Goal: Transaction & Acquisition: Purchase product/service

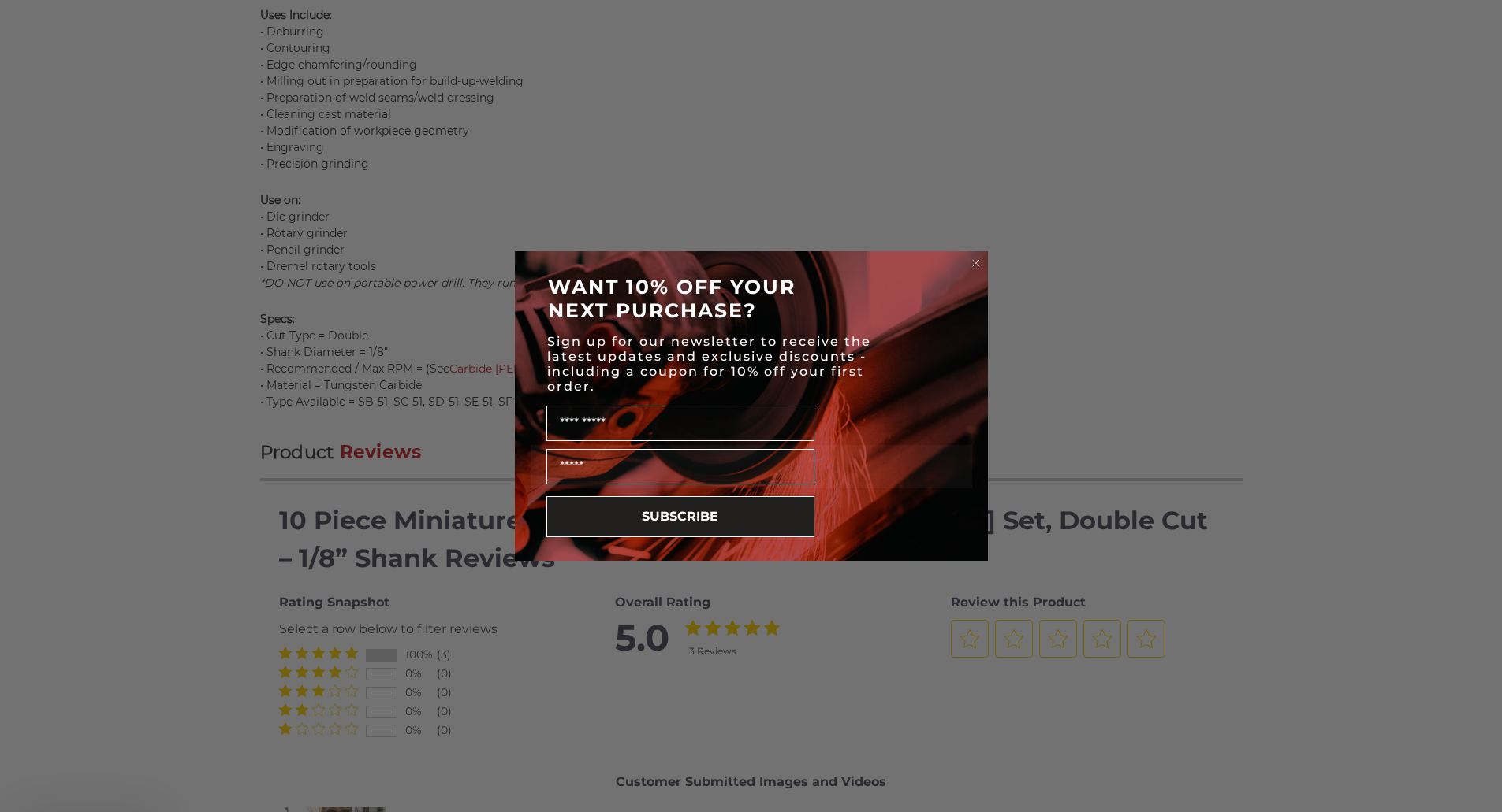
scroll to position [1991, 0]
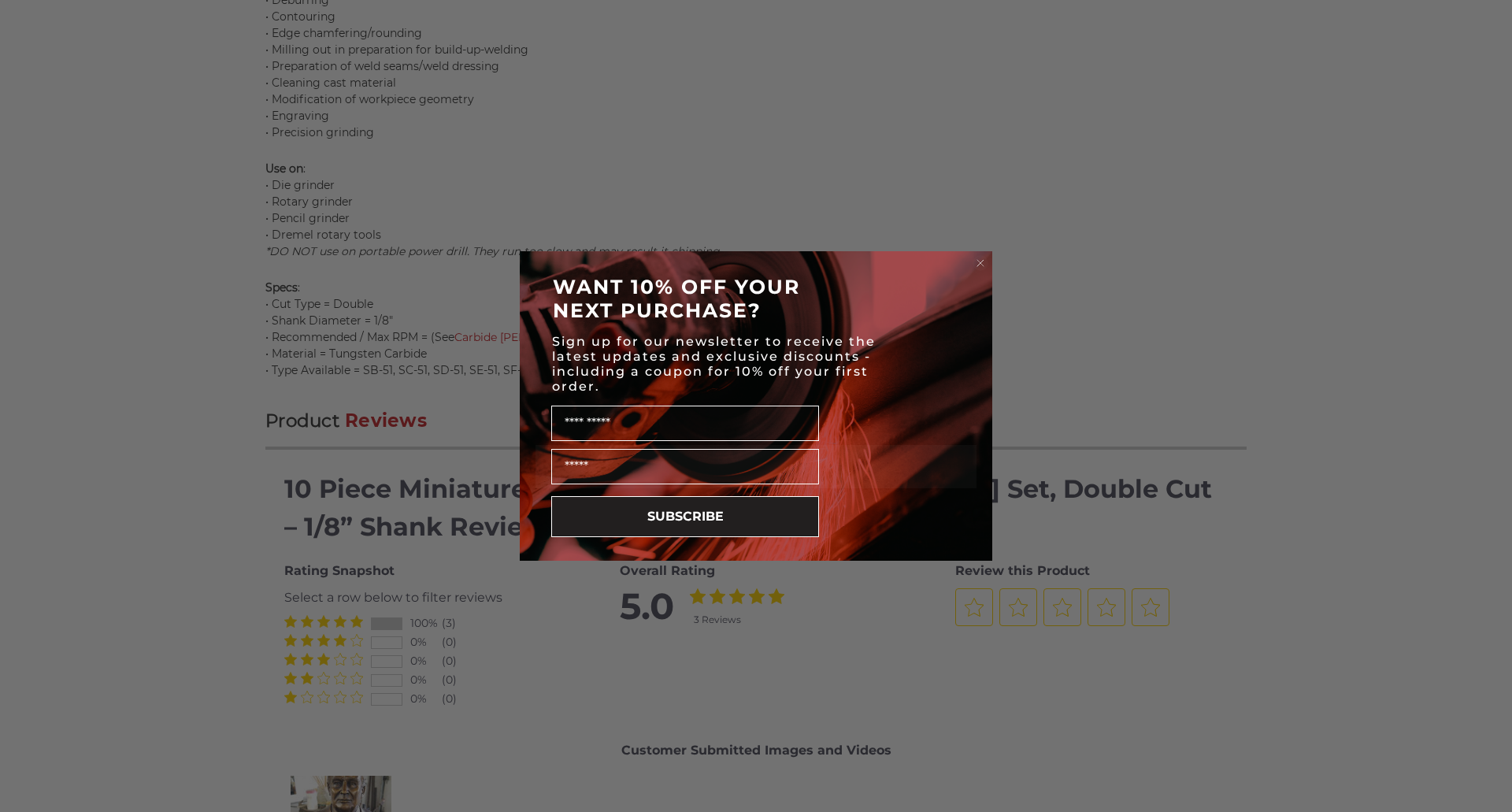
click at [980, 264] on circle "Close dialog" at bounding box center [981, 264] width 15 height 15
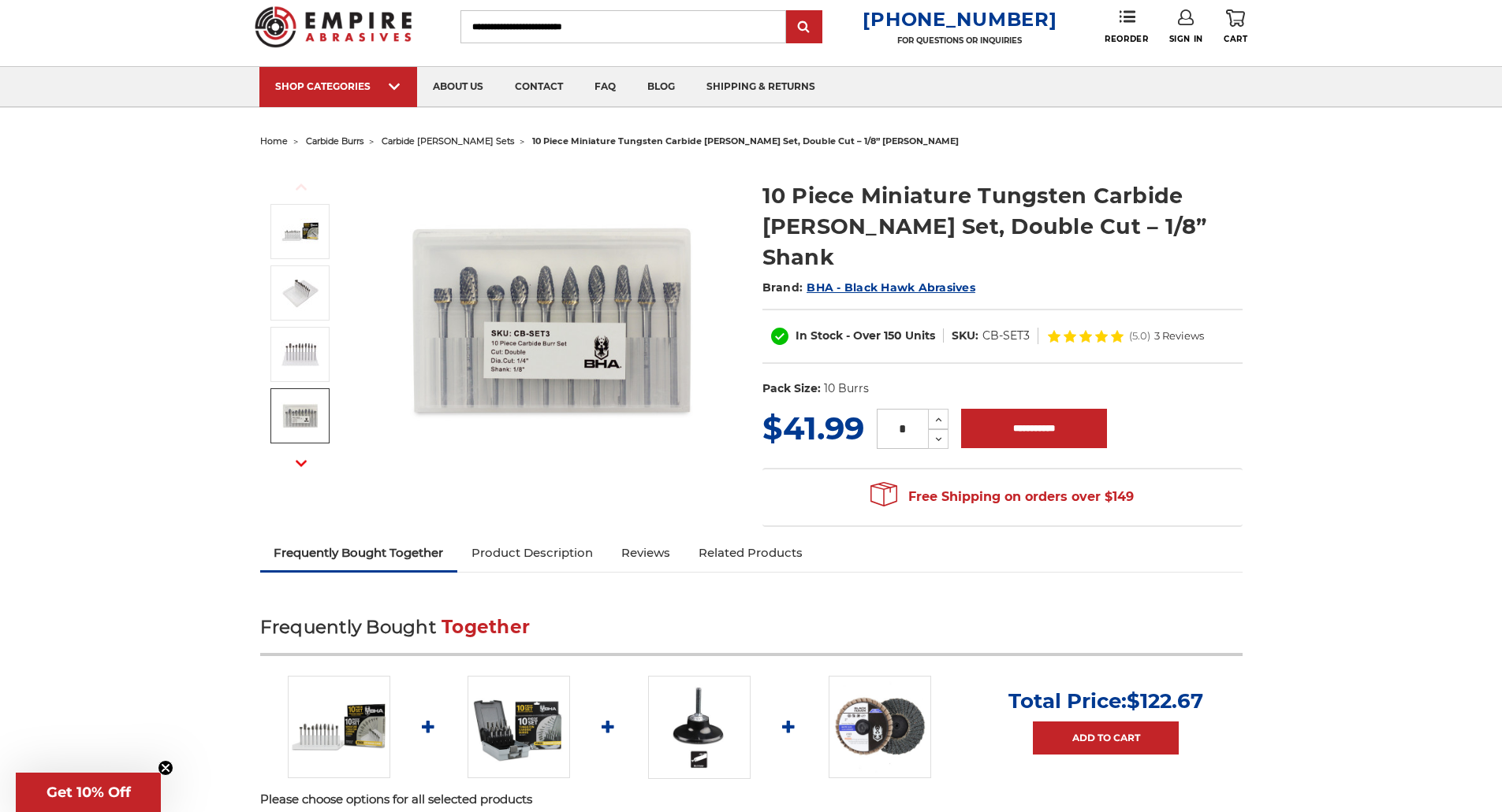
scroll to position [0, 0]
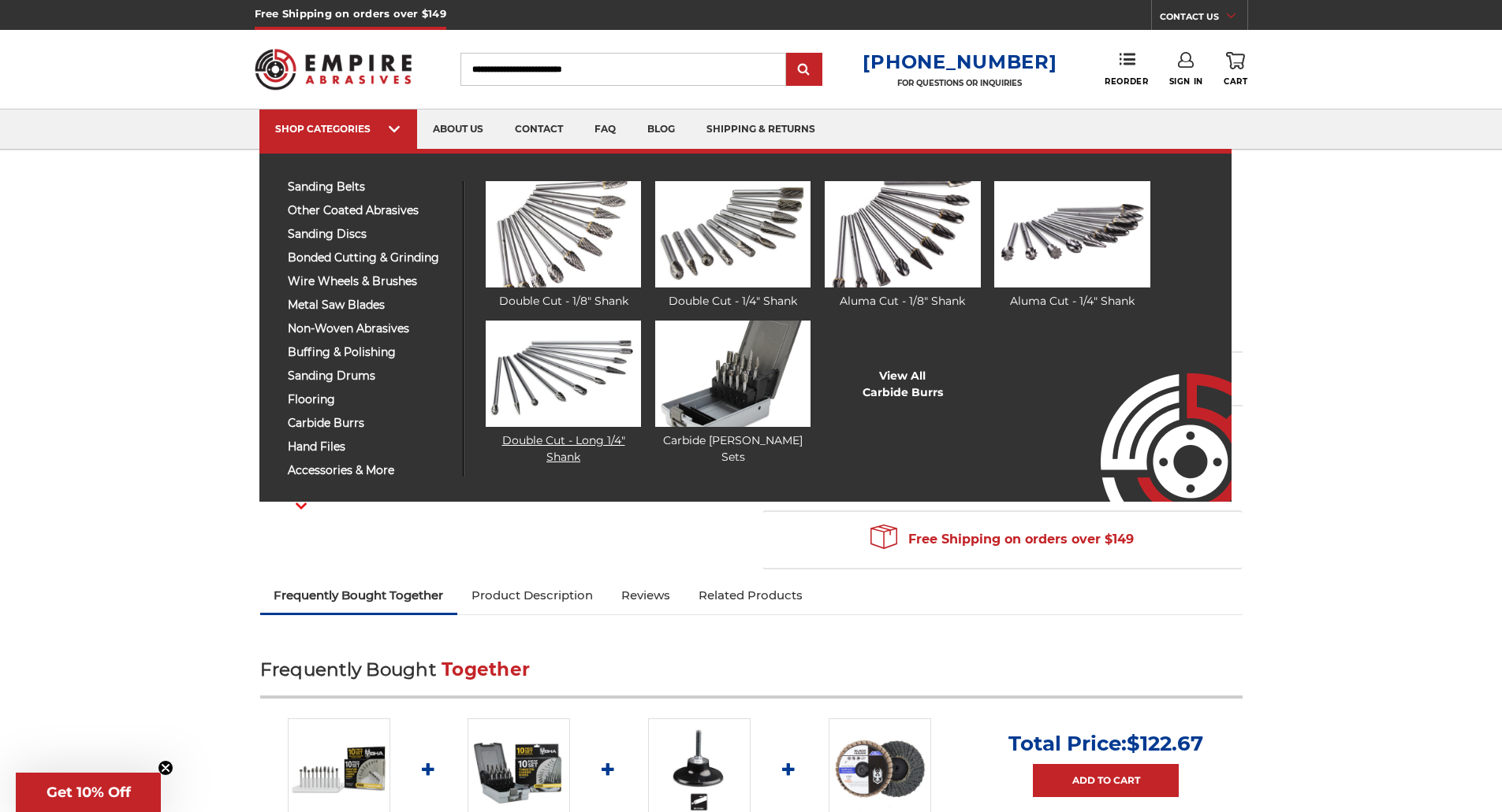
click at [583, 369] on img at bounding box center [563, 373] width 155 height 106
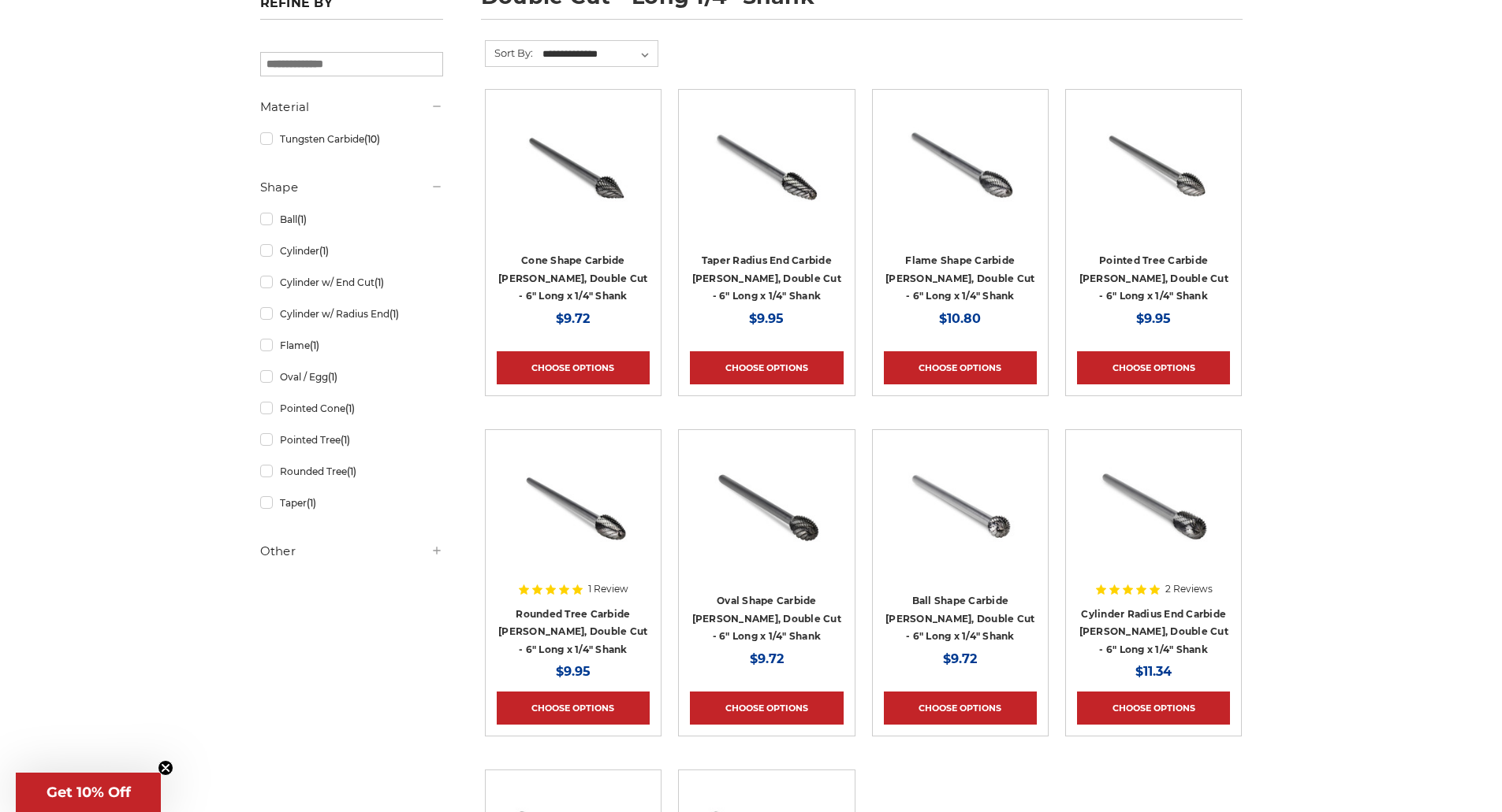
scroll to position [291, 0]
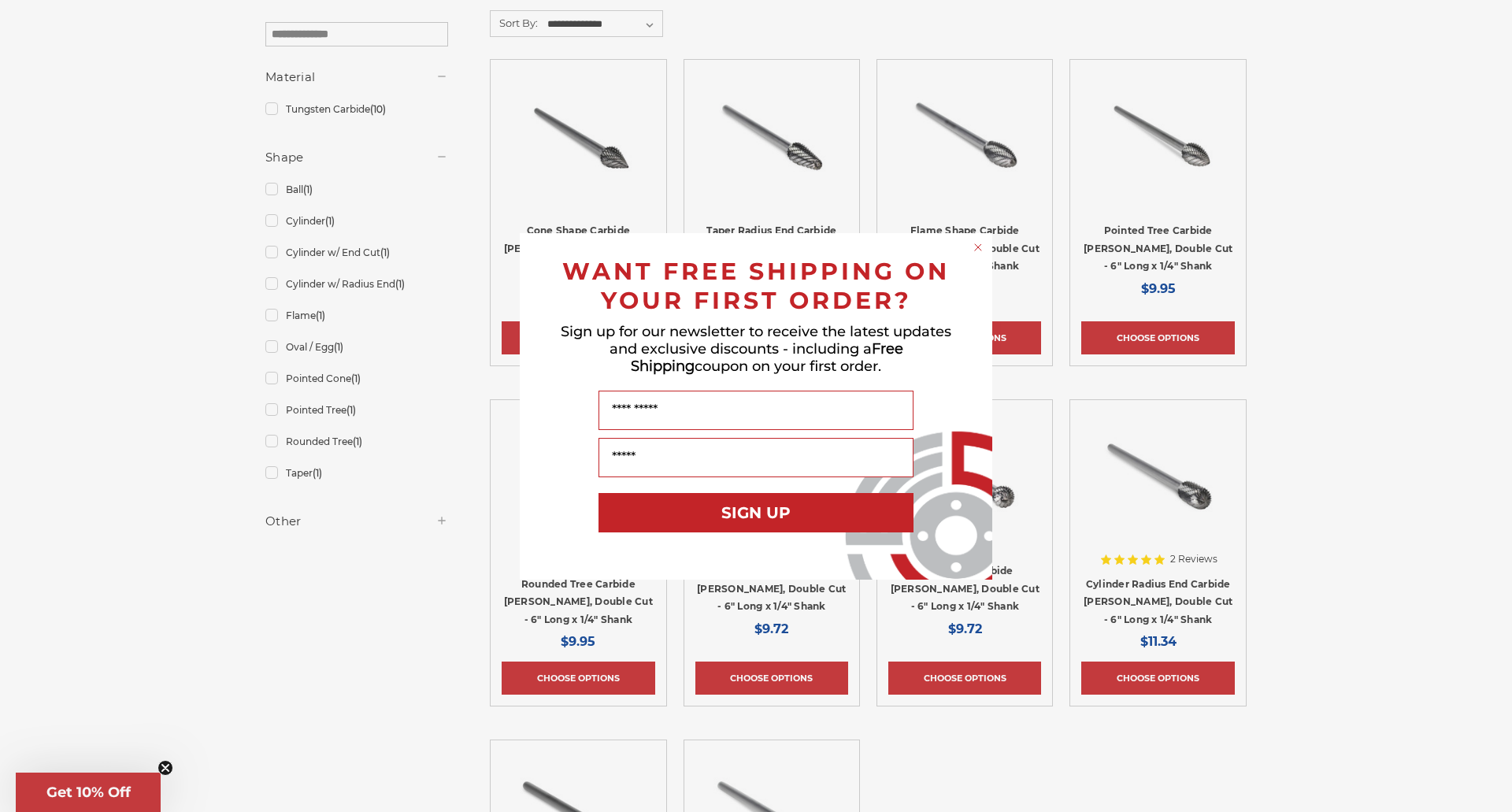
click at [977, 246] on icon "Close dialog" at bounding box center [978, 248] width 7 height 7
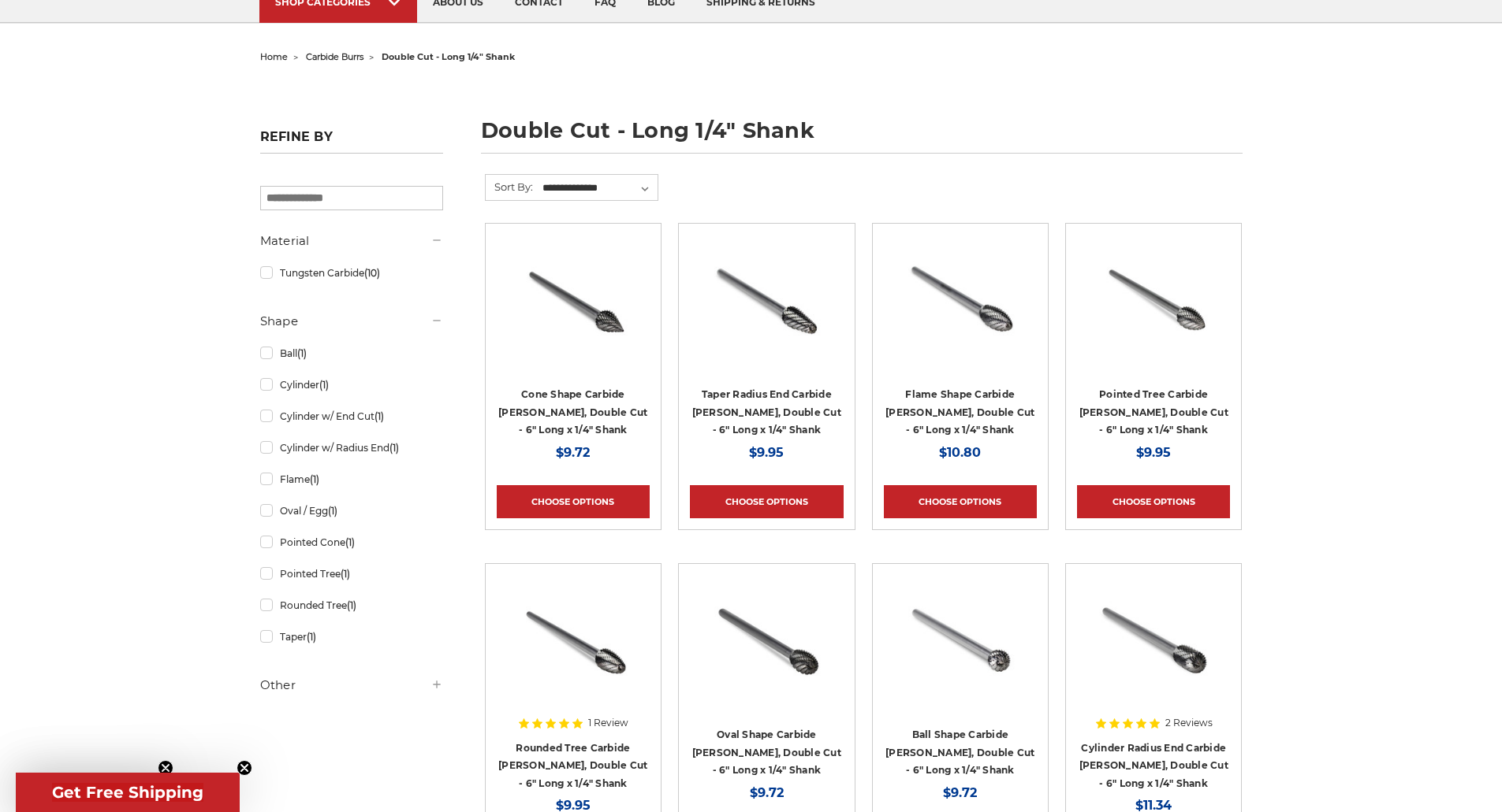
scroll to position [0, 0]
